Goal: Information Seeking & Learning: Learn about a topic

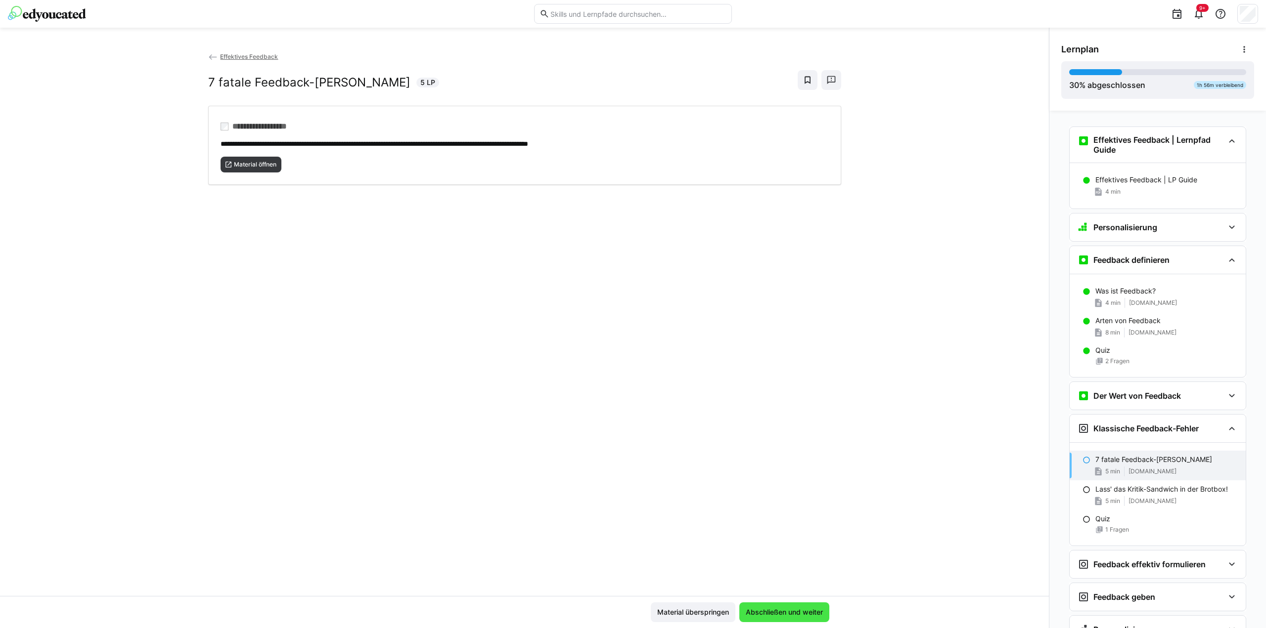
click at [789, 612] on span "Abschließen und weiter" at bounding box center [784, 613] width 80 height 10
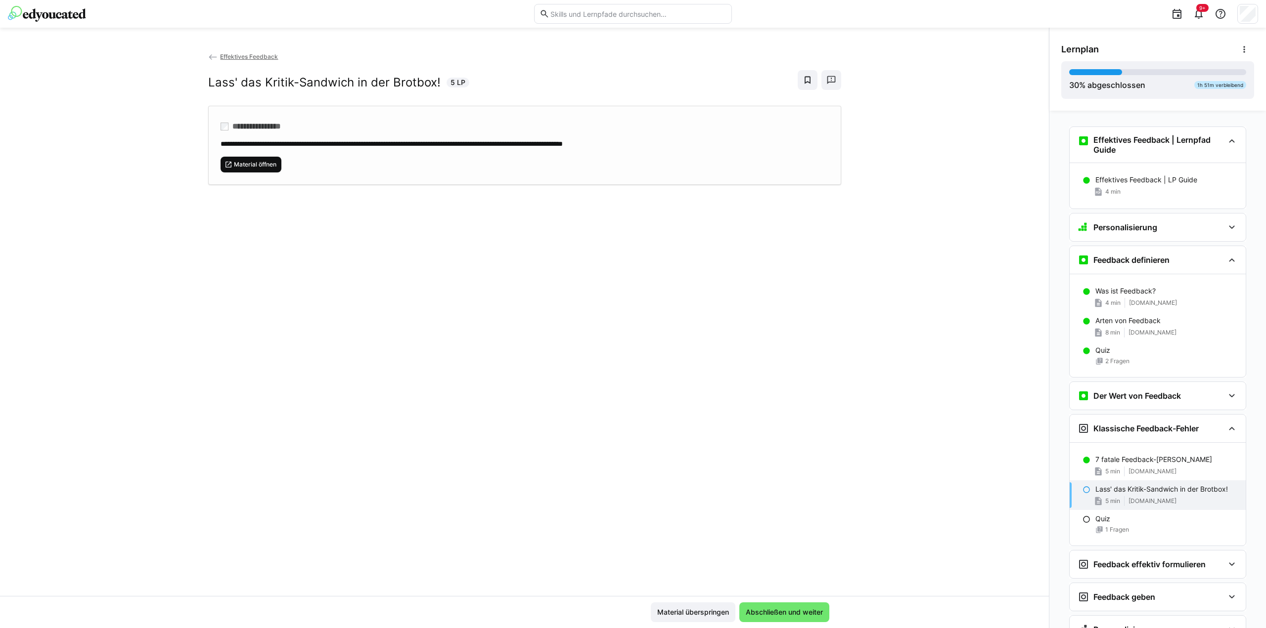
click at [259, 161] on span "Material öffnen" at bounding box center [255, 165] width 44 height 8
click at [779, 614] on span "Abschließen und weiter" at bounding box center [784, 613] width 80 height 10
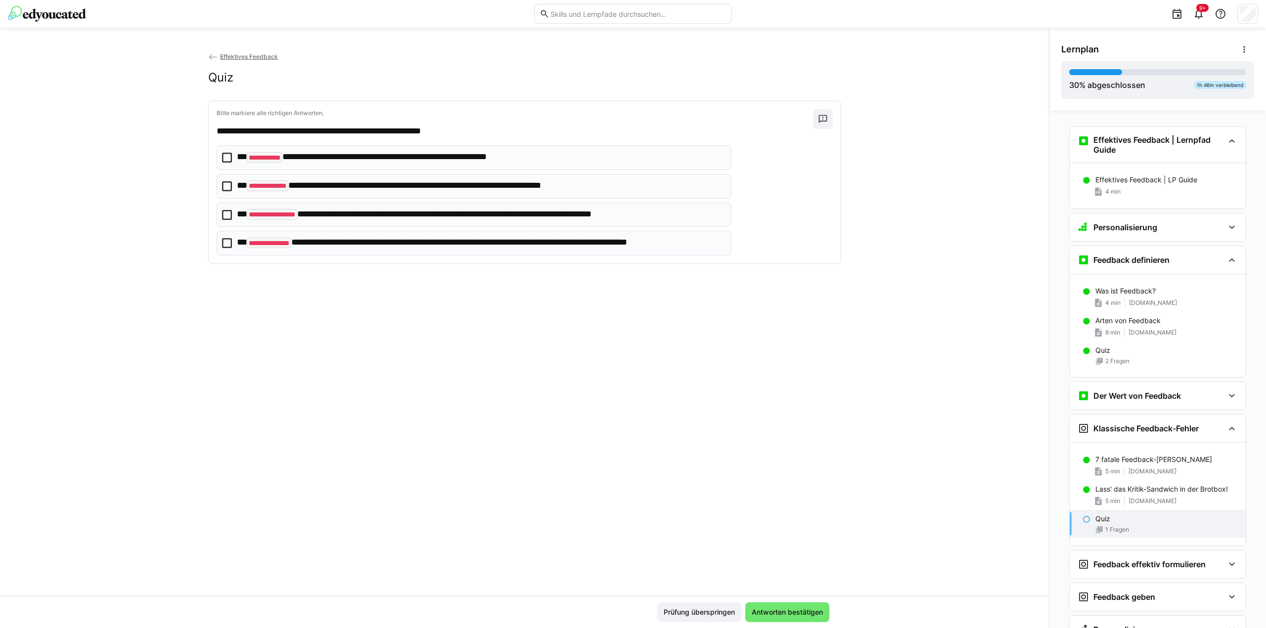
click at [222, 157] on icon at bounding box center [227, 158] width 10 height 10
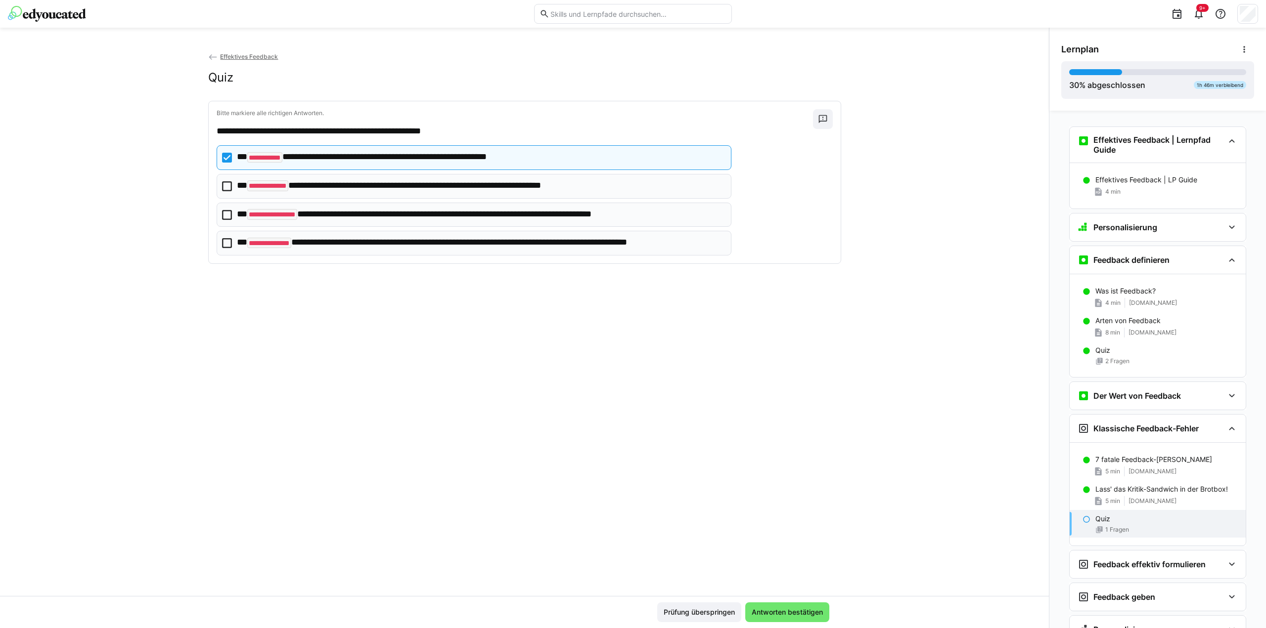
click at [222, 186] on icon at bounding box center [227, 186] width 10 height 10
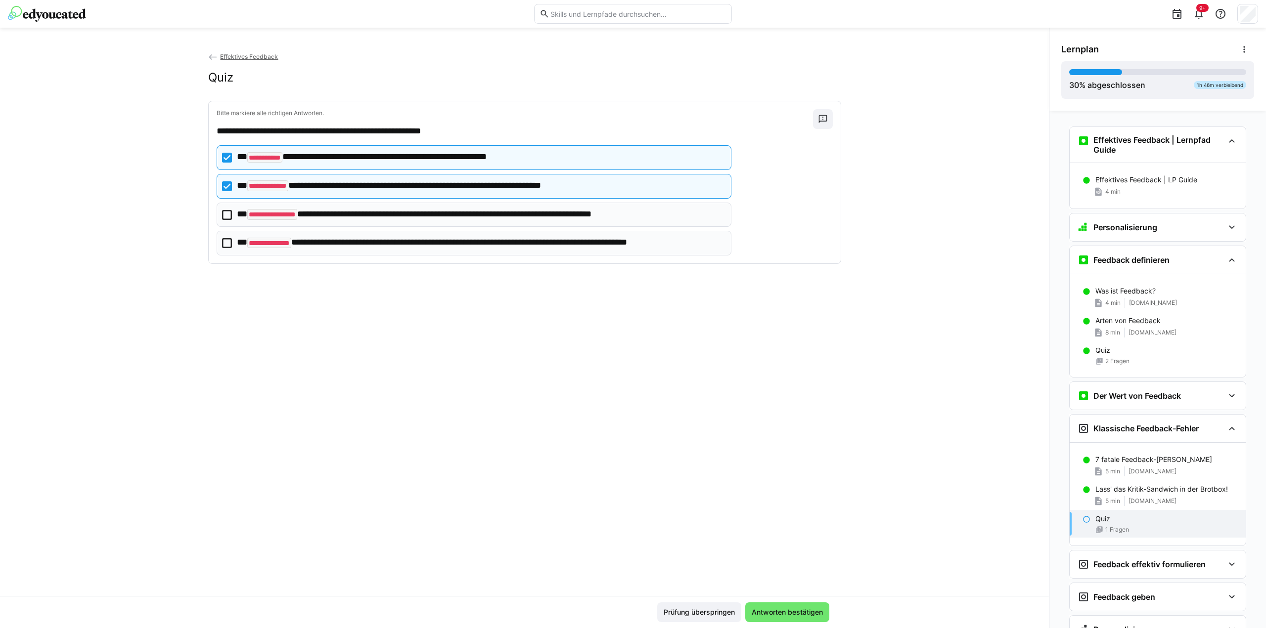
click at [224, 217] on icon at bounding box center [227, 215] width 10 height 10
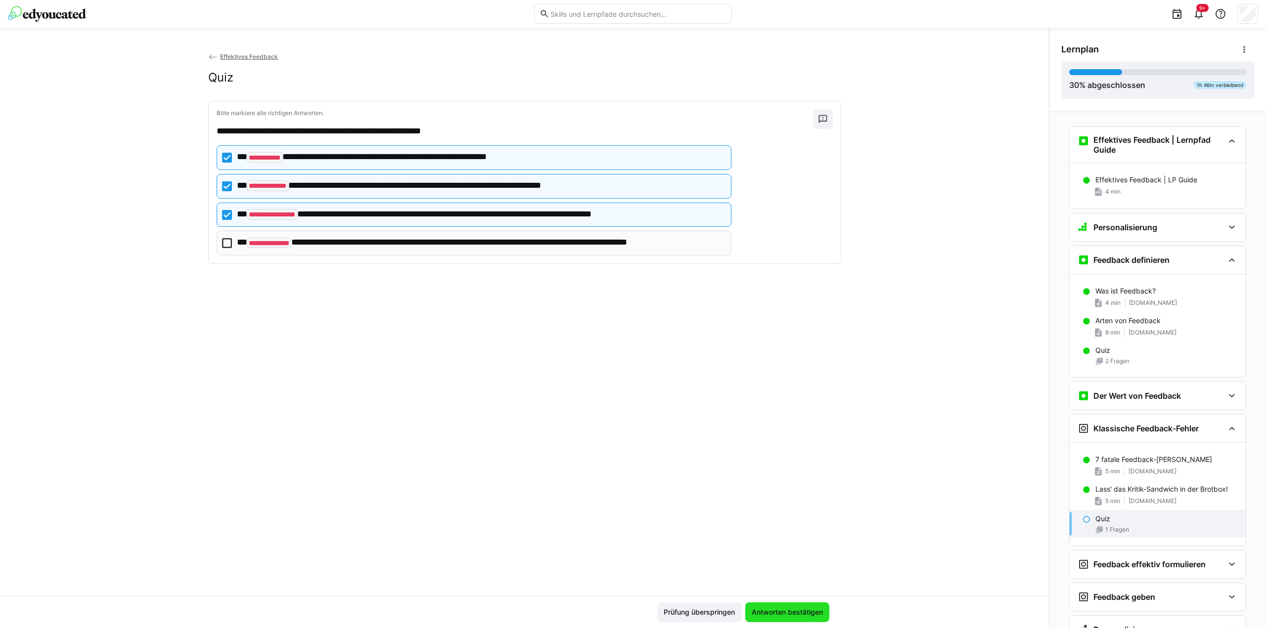
click at [791, 615] on span "Antworten bestätigen" at bounding box center [787, 613] width 74 height 10
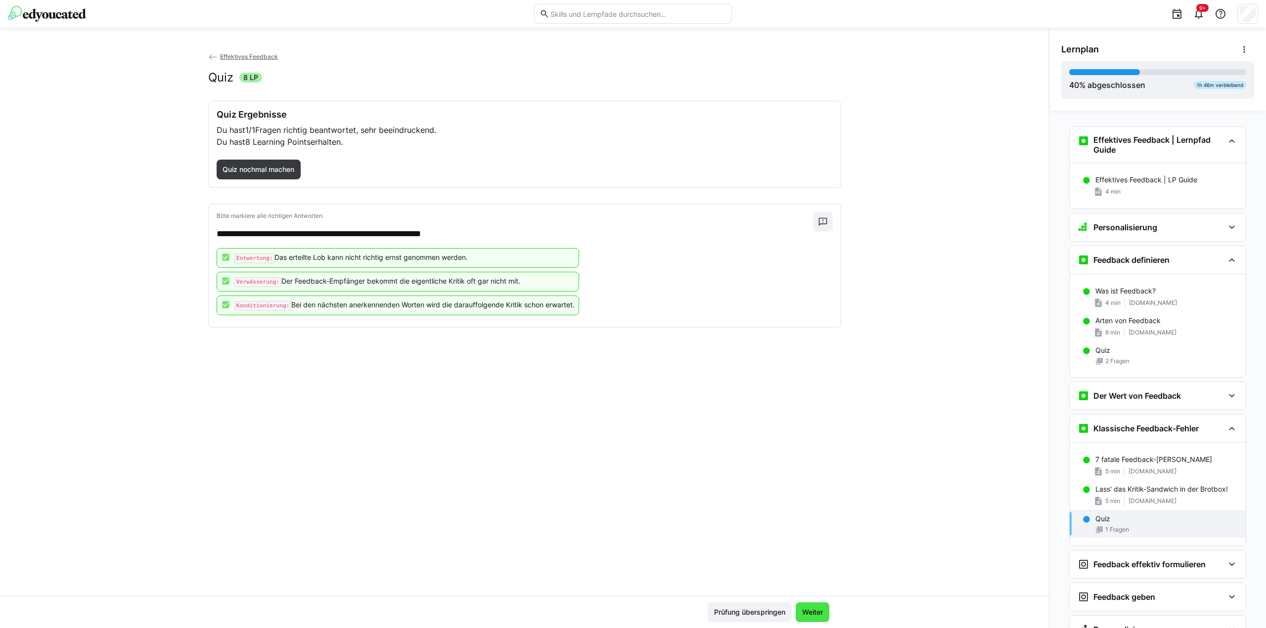
click at [819, 615] on span "Weiter" at bounding box center [812, 613] width 24 height 10
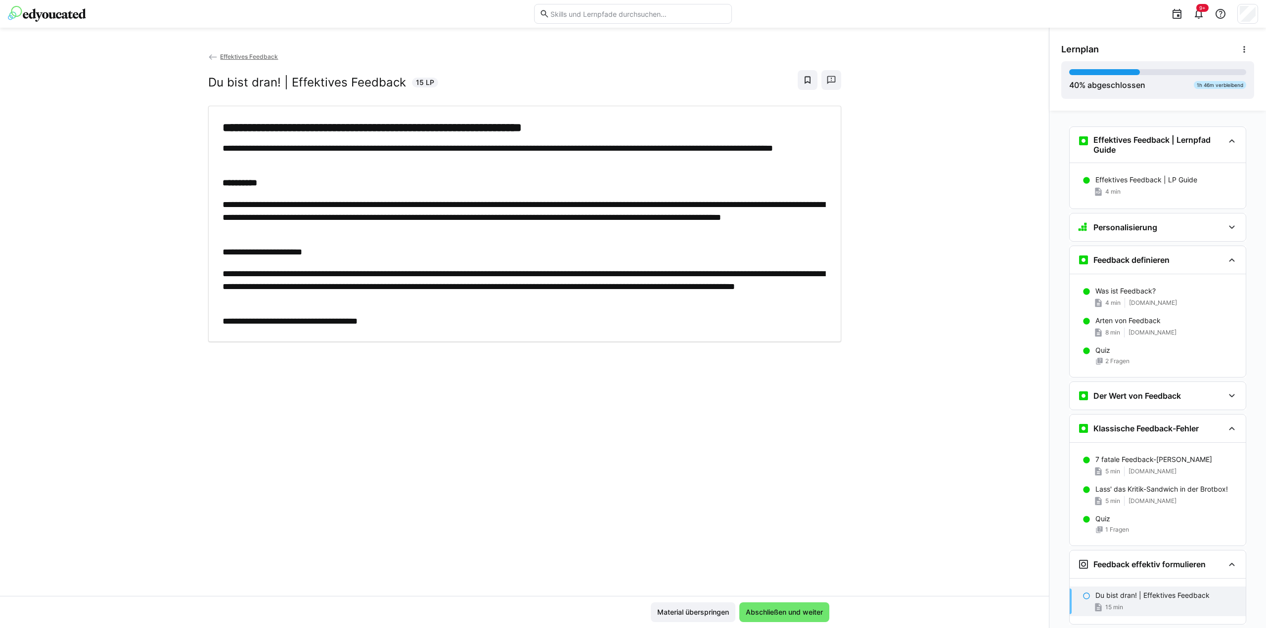
scroll to position [46, 0]
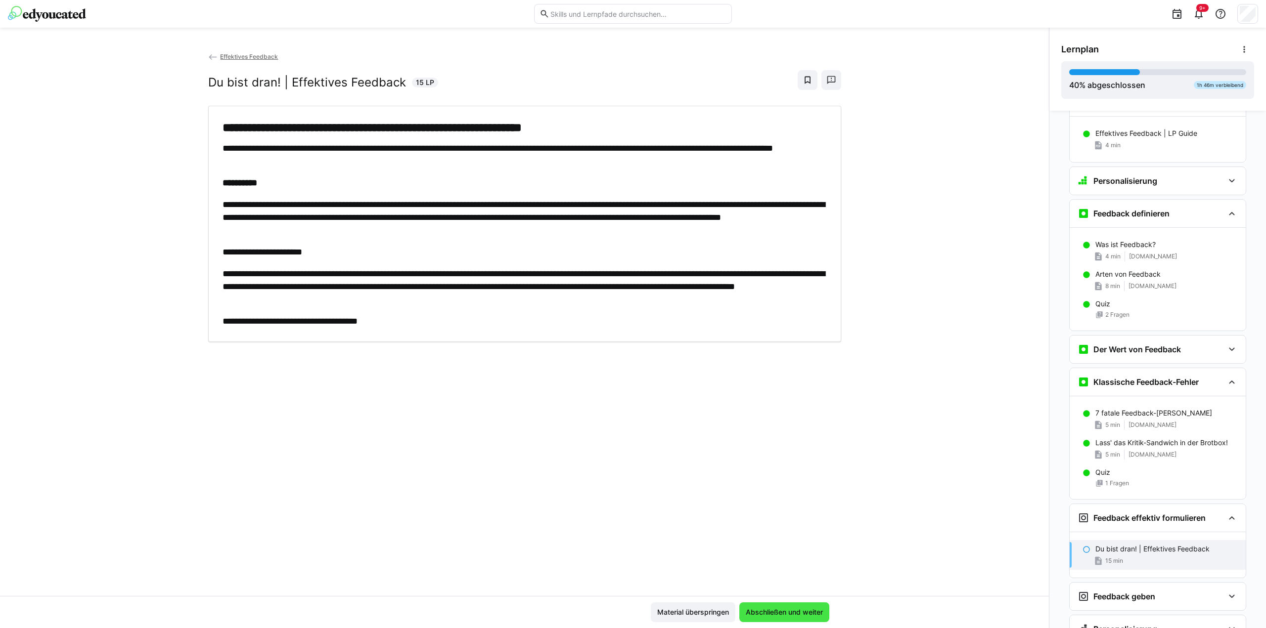
click at [764, 609] on span "Abschließen und weiter" at bounding box center [784, 613] width 80 height 10
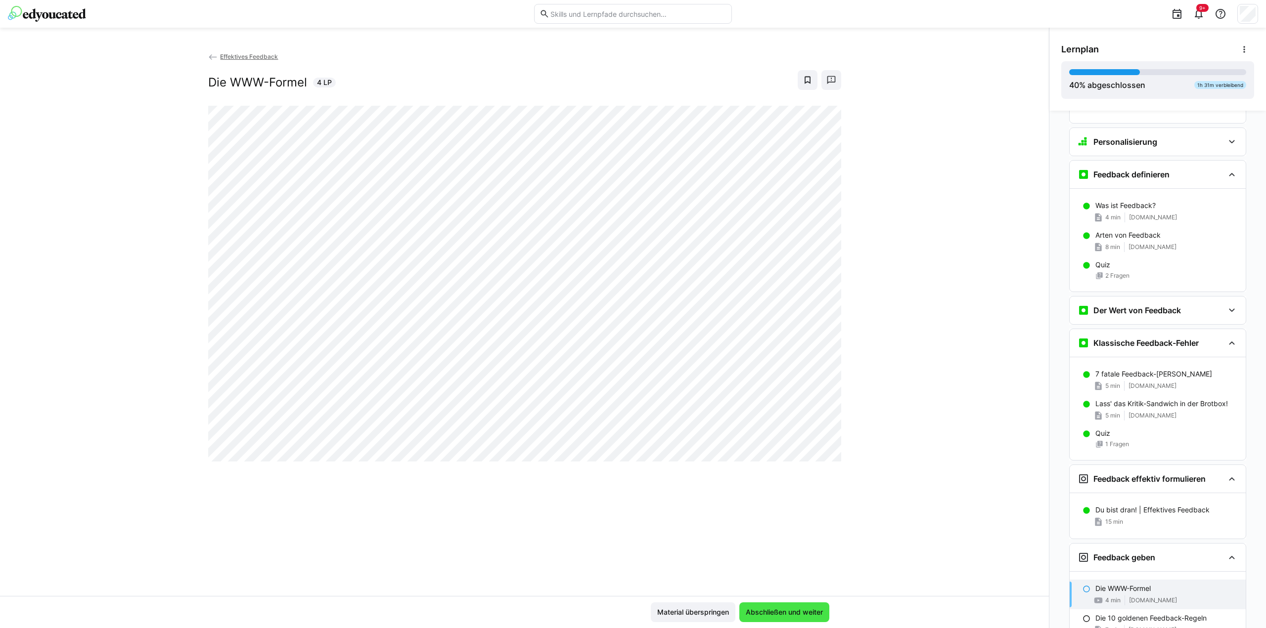
scroll to position [92, 0]
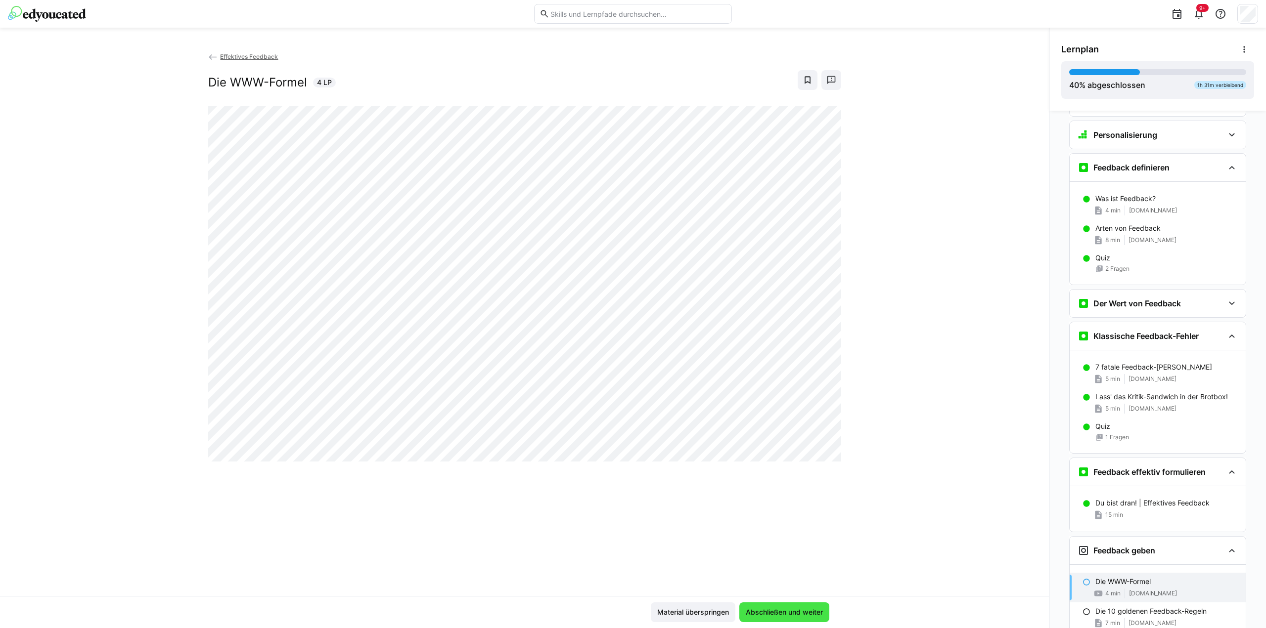
click at [792, 617] on span "Abschließen und weiter" at bounding box center [784, 613] width 80 height 10
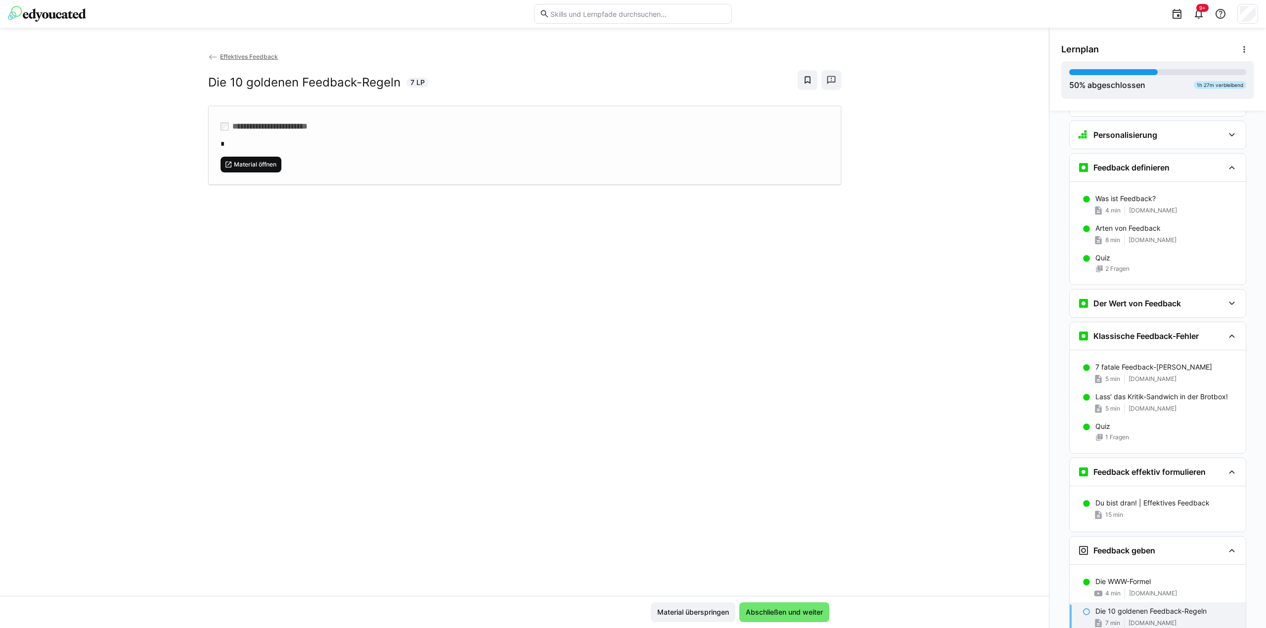
click at [247, 157] on span "Material öffnen" at bounding box center [250, 165] width 61 height 16
click at [805, 614] on span "Abschließen und weiter" at bounding box center [784, 613] width 80 height 10
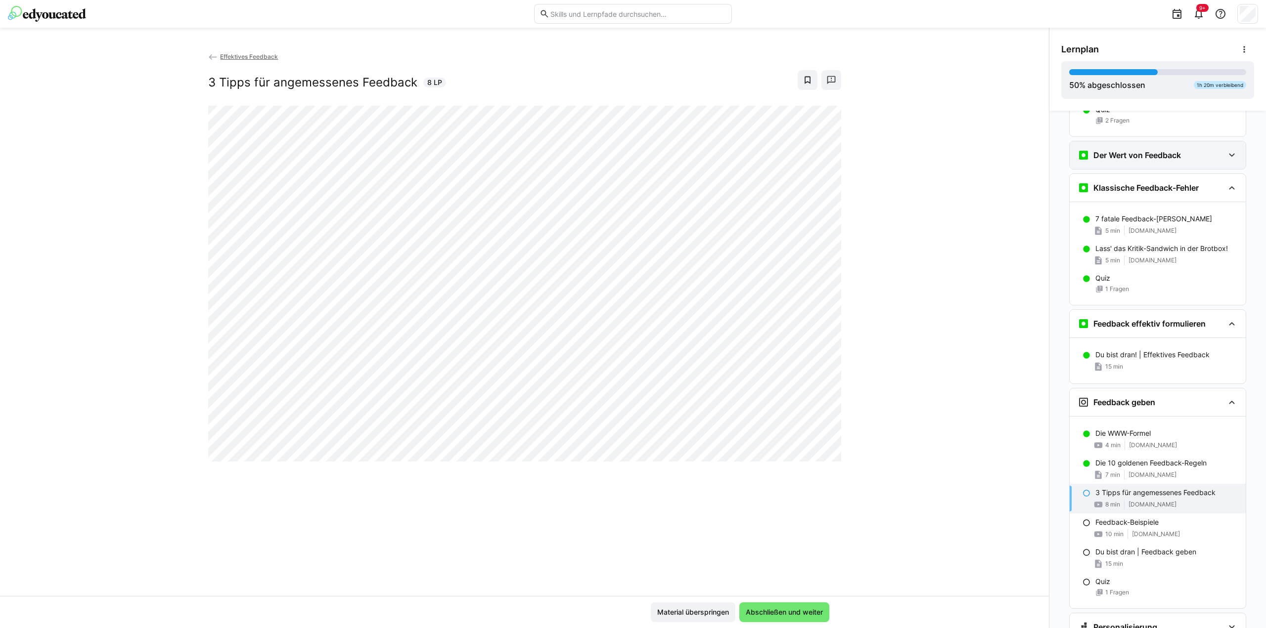
scroll to position [285, 0]
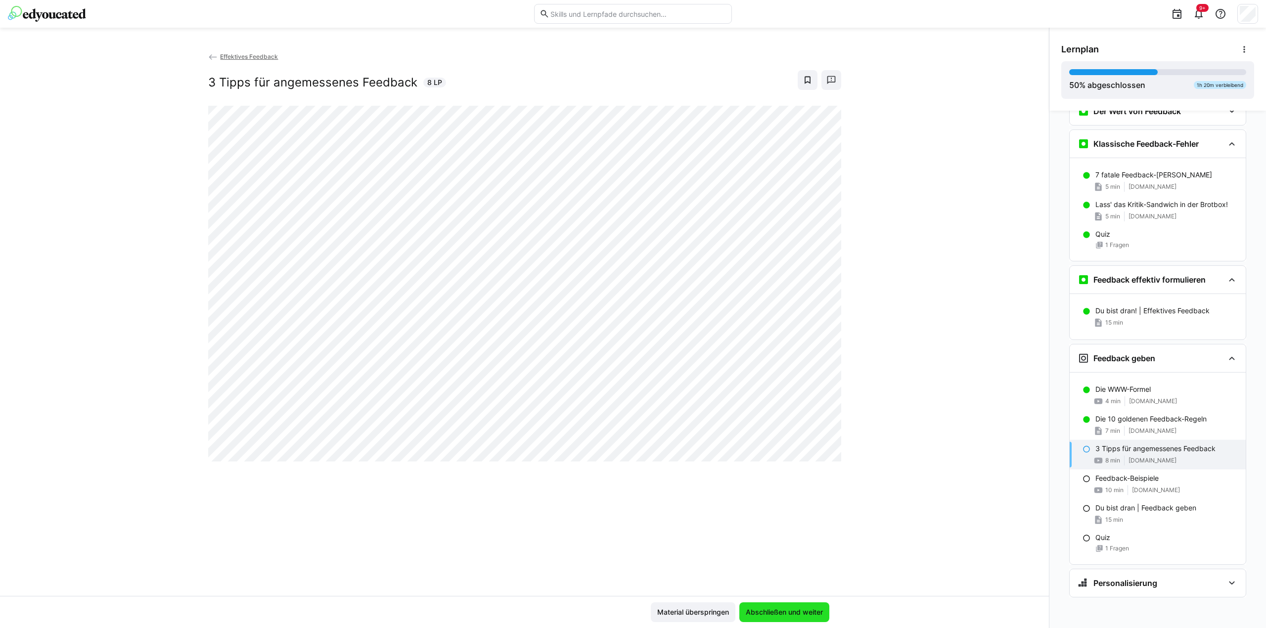
click at [789, 613] on span "Abschließen und weiter" at bounding box center [784, 613] width 80 height 10
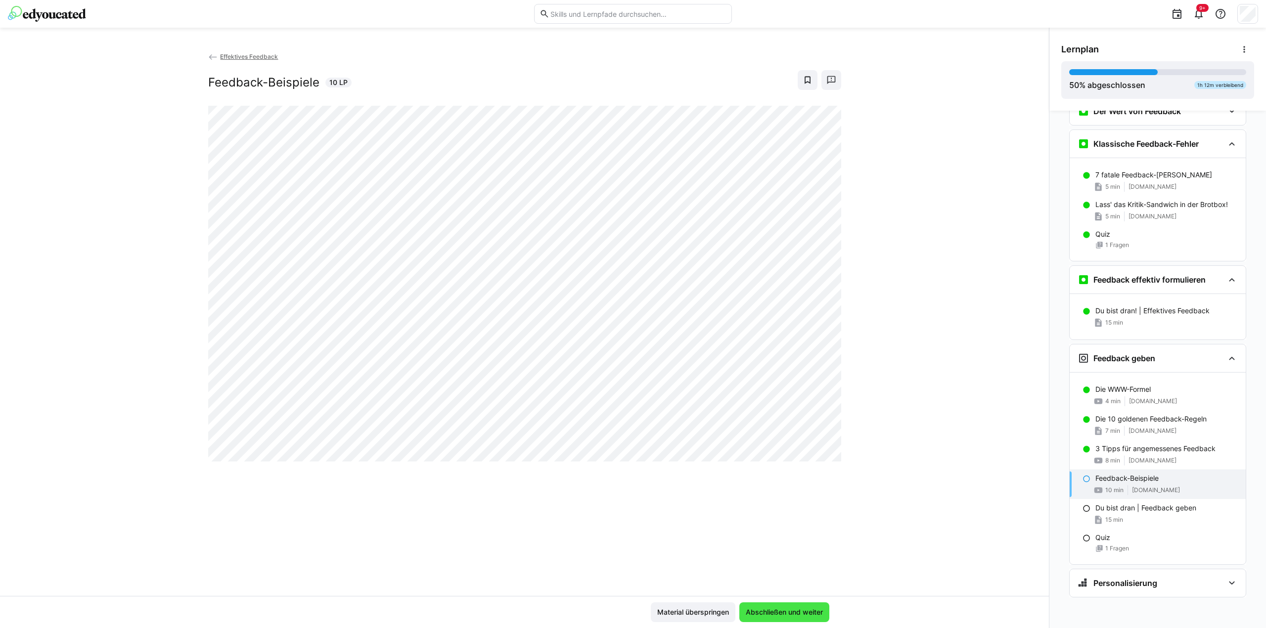
click at [798, 613] on span "Abschließen und weiter" at bounding box center [784, 613] width 80 height 10
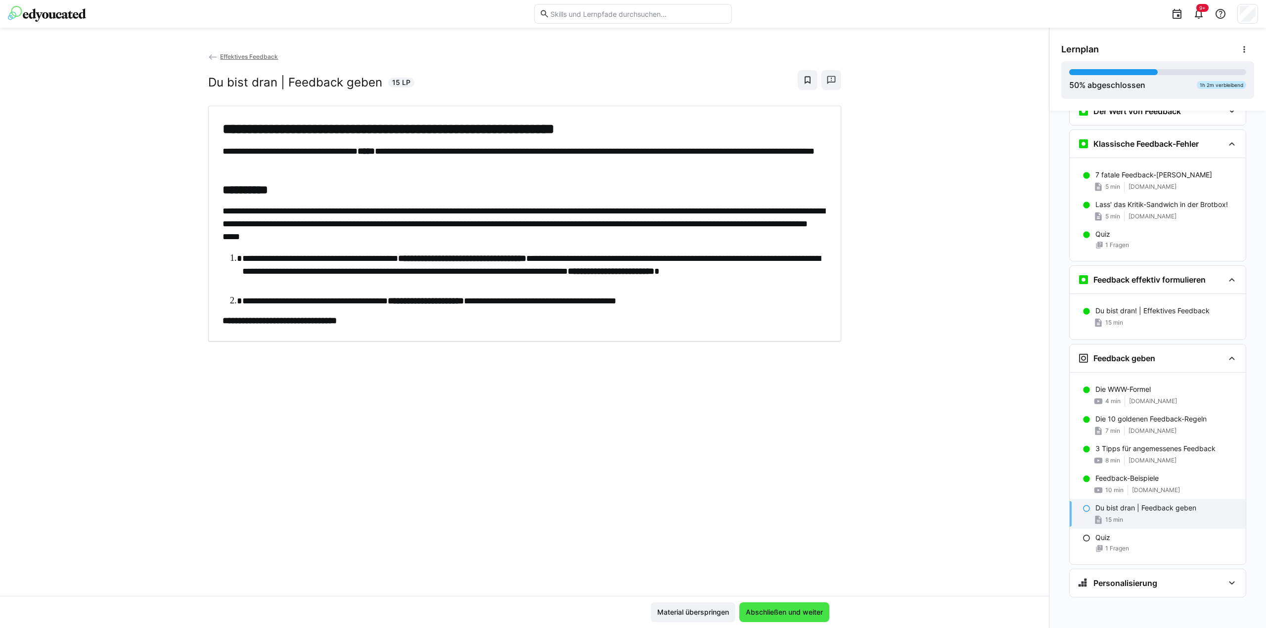
click at [800, 607] on span "Abschließen und weiter" at bounding box center [784, 613] width 90 height 20
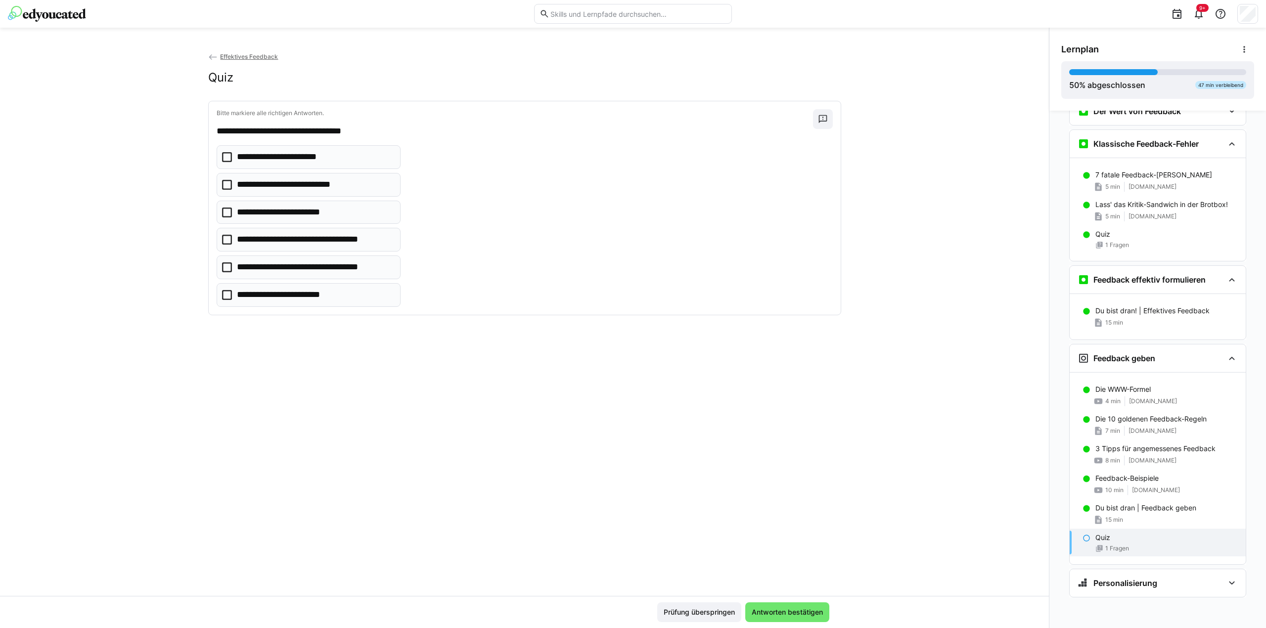
click at [222, 156] on icon at bounding box center [227, 157] width 10 height 10
click at [222, 210] on icon at bounding box center [227, 213] width 10 height 10
click at [222, 238] on icon at bounding box center [227, 240] width 10 height 10
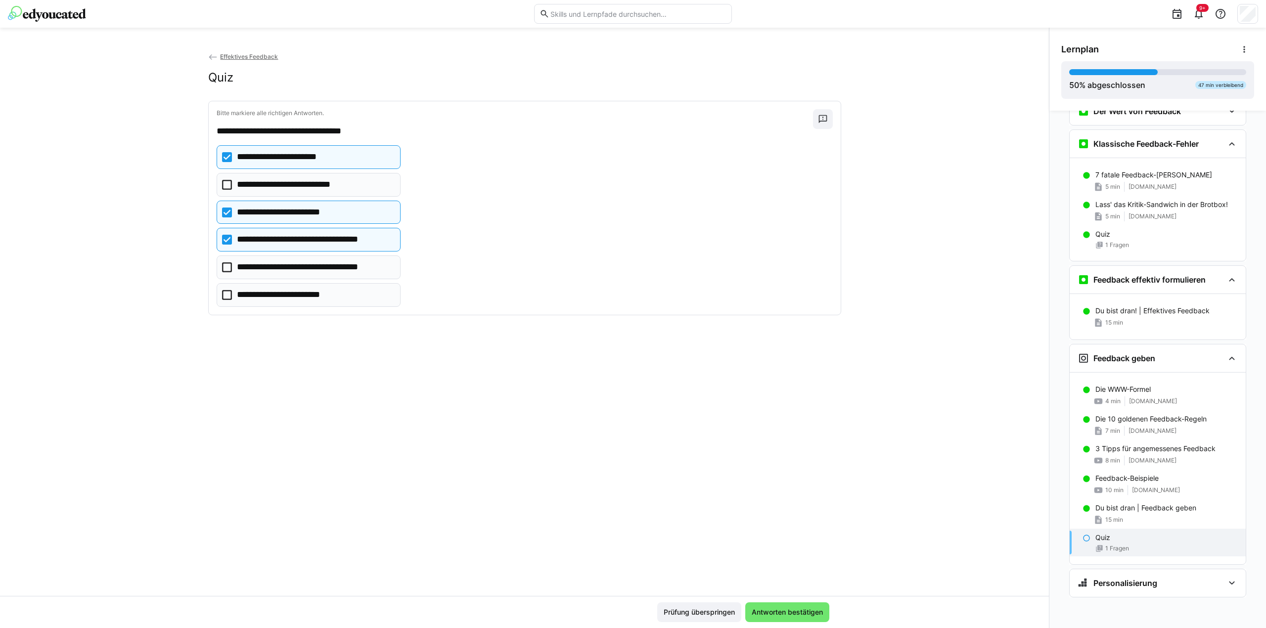
click at [223, 267] on icon at bounding box center [227, 268] width 10 height 10
click at [791, 611] on span "Antworten bestätigen" at bounding box center [787, 613] width 74 height 10
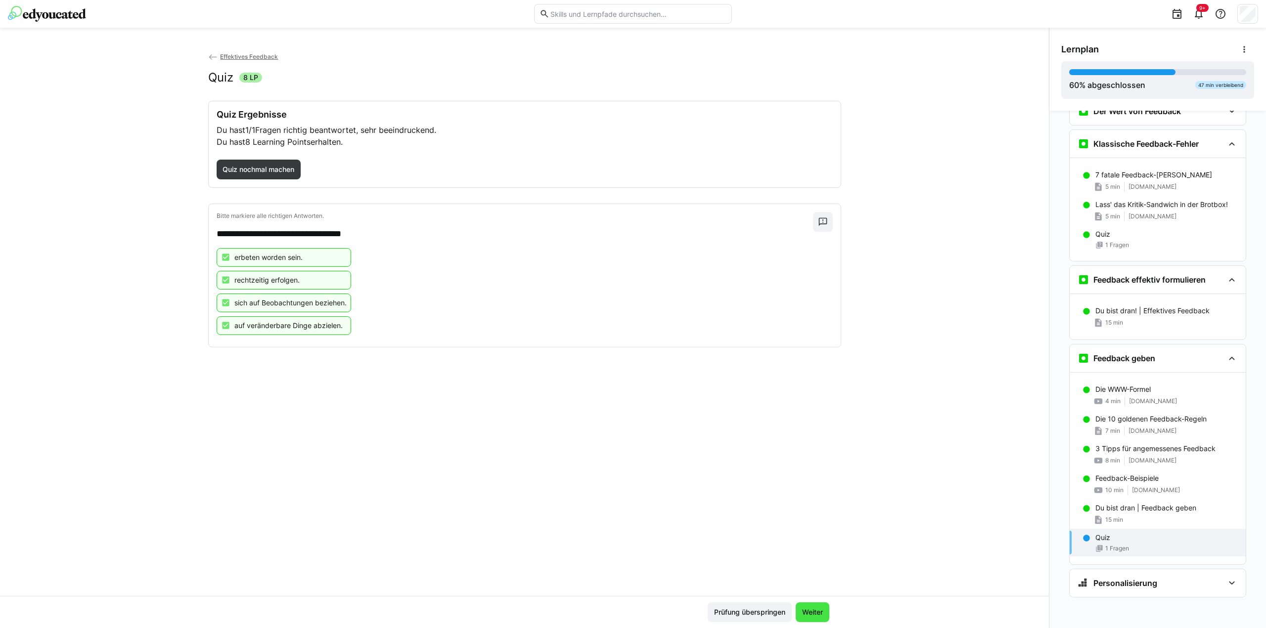
click at [811, 614] on span "Weiter" at bounding box center [812, 613] width 24 height 10
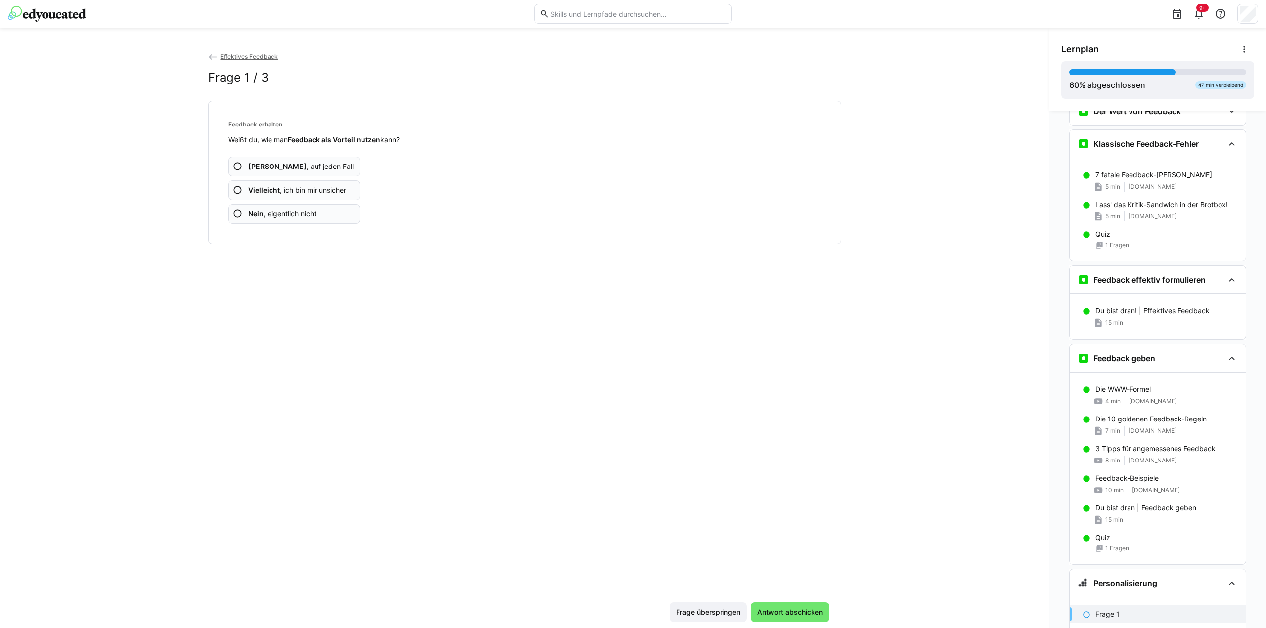
click at [235, 168] on eds-icon at bounding box center [238, 167] width 10 height 10
click at [235, 188] on eds-icon at bounding box center [238, 190] width 10 height 10
click at [233, 214] on eds-icon at bounding box center [238, 214] width 10 height 10
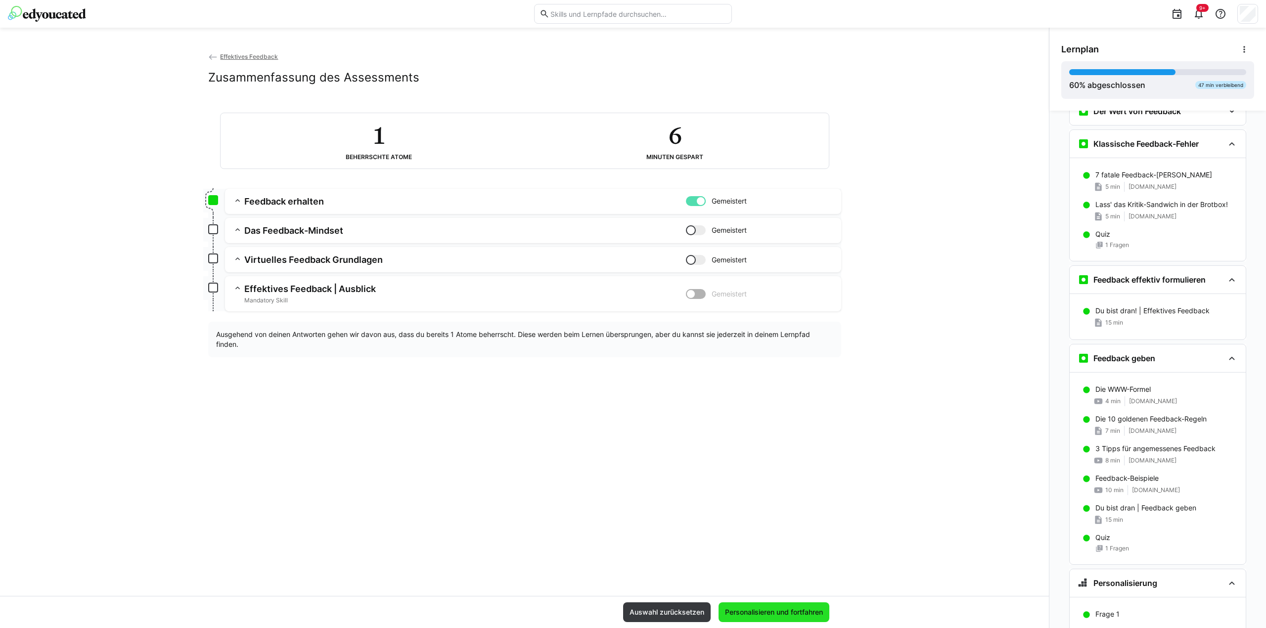
click at [768, 614] on span "Personalisieren und fortfahren" at bounding box center [773, 613] width 101 height 10
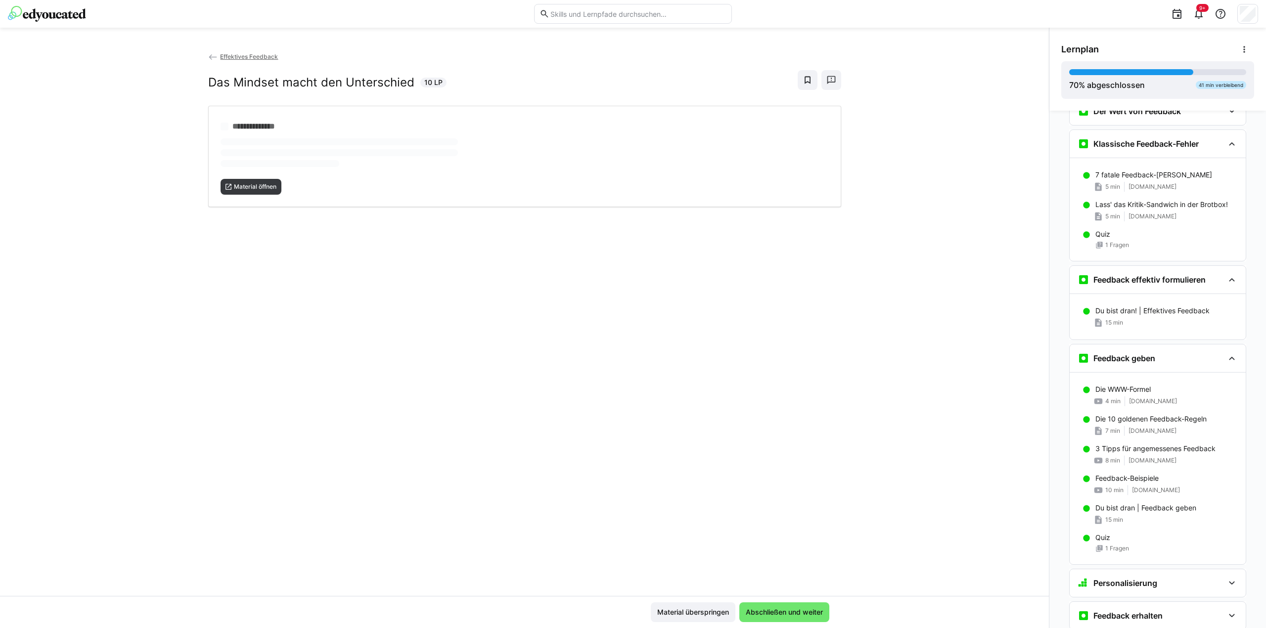
scroll to position [415, 0]
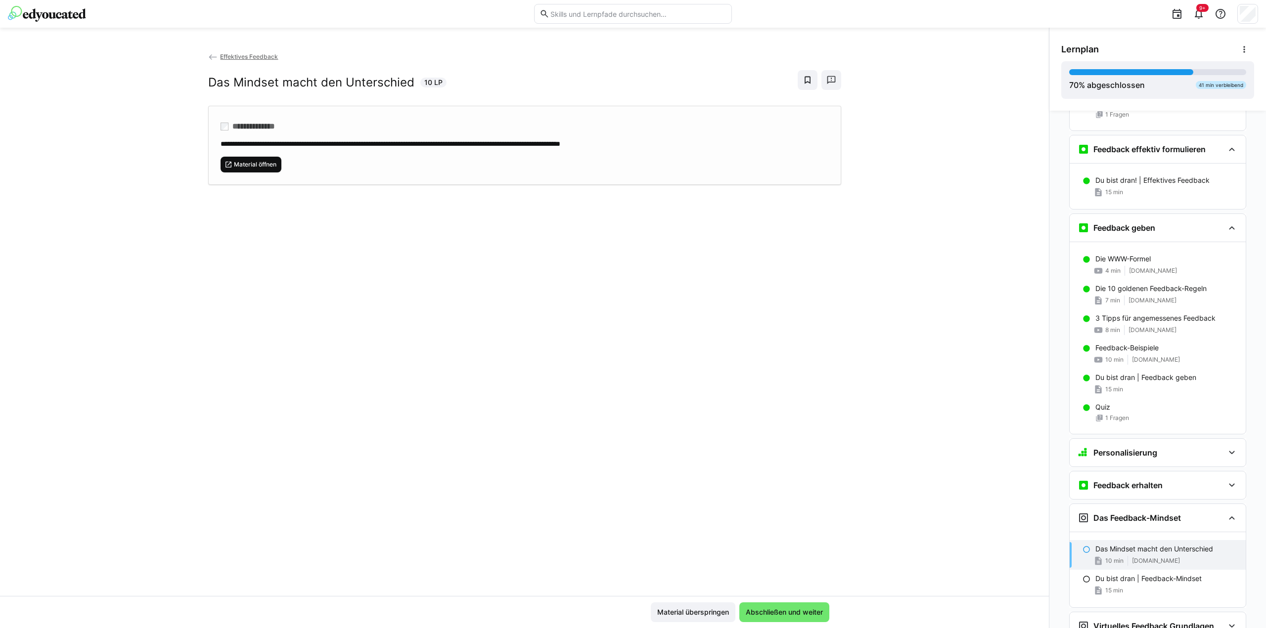
click at [249, 167] on span "Material öffnen" at bounding box center [255, 165] width 44 height 8
